Goal: Information Seeking & Learning: Learn about a topic

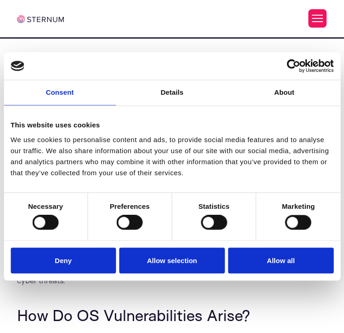
click at [237, 257] on button "Allow all" at bounding box center [280, 260] width 105 height 26
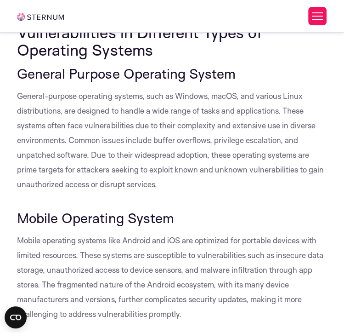
scroll to position [1081, 0]
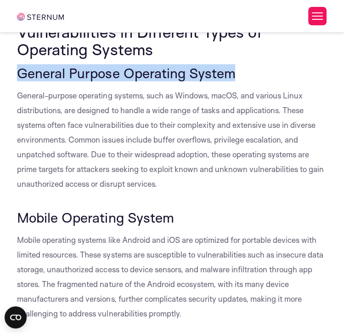
drag, startPoint x: 17, startPoint y: 89, endPoint x: 233, endPoint y: 90, distance: 216.4
click at [233, 81] on span "General Purpose Operating System" at bounding box center [126, 72] width 218 height 17
copy span "General Purpose Operating System"
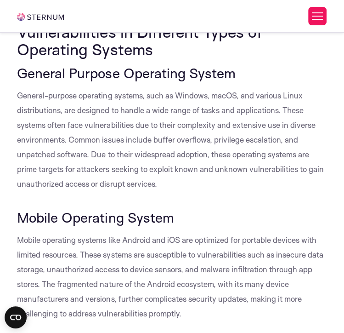
click at [257, 58] on h2 "Vulnerabilities in Different Types of Operating Systems" at bounding box center [172, 40] width 310 height 35
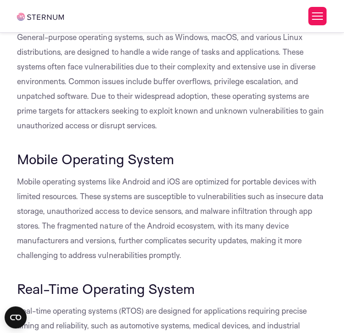
scroll to position [1115, 0]
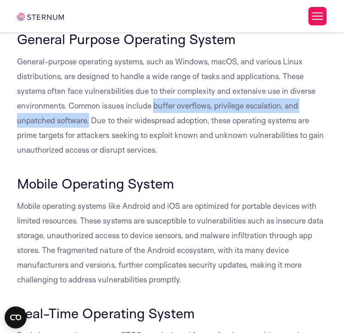
drag, startPoint x: 153, startPoint y: 124, endPoint x: 89, endPoint y: 139, distance: 65.8
click at [89, 139] on span "General-purpose operating systems, such as Windows, macOS, and various Linux di…" at bounding box center [170, 106] width 307 height 98
copy span "buffer overflows, privilege escalation, and unpatched software."
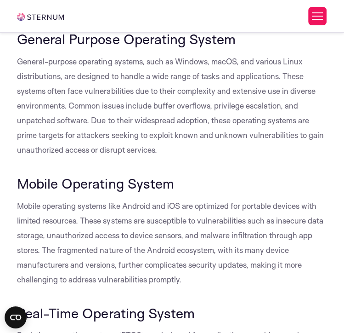
click at [165, 149] on span "General-purpose operating systems, such as Windows, macOS, and various Linux di…" at bounding box center [170, 106] width 307 height 98
drag, startPoint x: 135, startPoint y: 137, endPoint x: 207, endPoint y: 138, distance: 72.2
click at [207, 138] on span "General-purpose operating systems, such as Windows, macOS, and various Linux di…" at bounding box center [170, 106] width 307 height 98
copy span "widespread adoption"
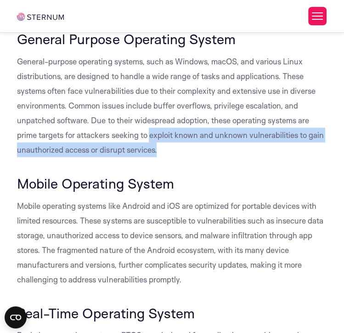
drag, startPoint x: 150, startPoint y: 155, endPoint x: 173, endPoint y: 169, distance: 26.4
click at [173, 157] on p "General-purpose operating systems, such as Windows, macOS, and various Linux di…" at bounding box center [172, 105] width 310 height 103
copy span "exploit known and unknown vulnerabilities to gain unauthorized access or disrup…"
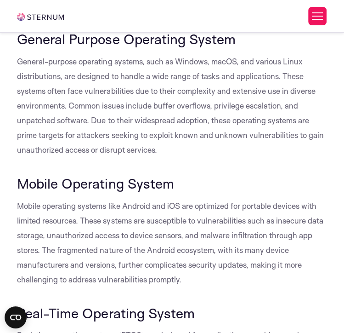
click at [162, 109] on span "General-purpose operating systems, such as Windows, macOS, and various Linux di…" at bounding box center [170, 106] width 307 height 98
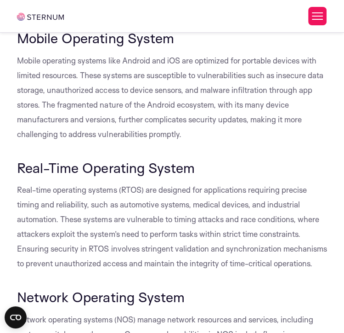
scroll to position [1261, 0]
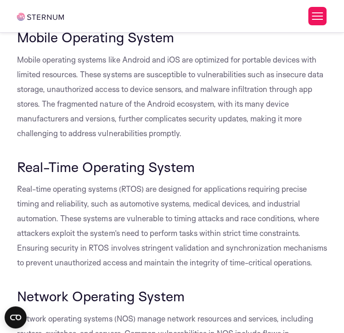
click at [181, 100] on p "Mobile operating systems like Android and iOS are optimized for portable device…" at bounding box center [172, 96] width 310 height 88
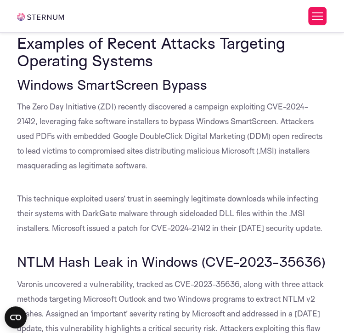
scroll to position [2994, 0]
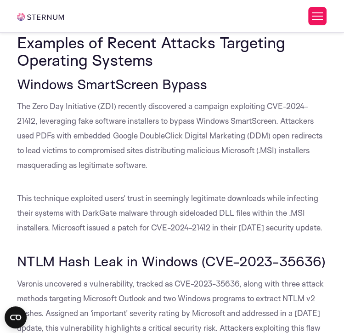
drag, startPoint x: 164, startPoint y: 202, endPoint x: 176, endPoint y: 257, distance: 56.2
click at [176, 235] on p "This technique exploited users’ trust in seemingly legitimate downloads while i…" at bounding box center [172, 213] width 310 height 44
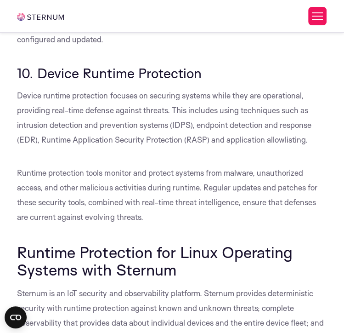
scroll to position [5839, 0]
